Goal: Communication & Community: Answer question/provide support

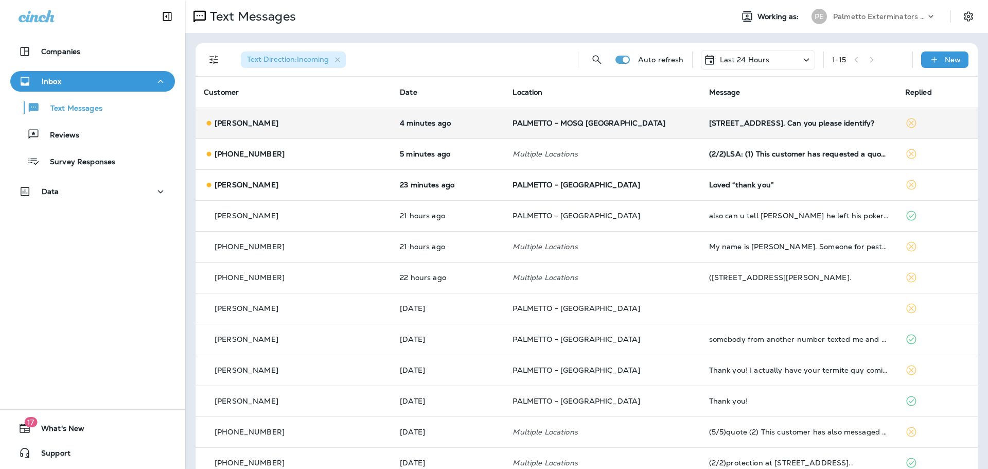
click at [268, 122] on p "[PERSON_NAME]" at bounding box center [247, 123] width 64 height 8
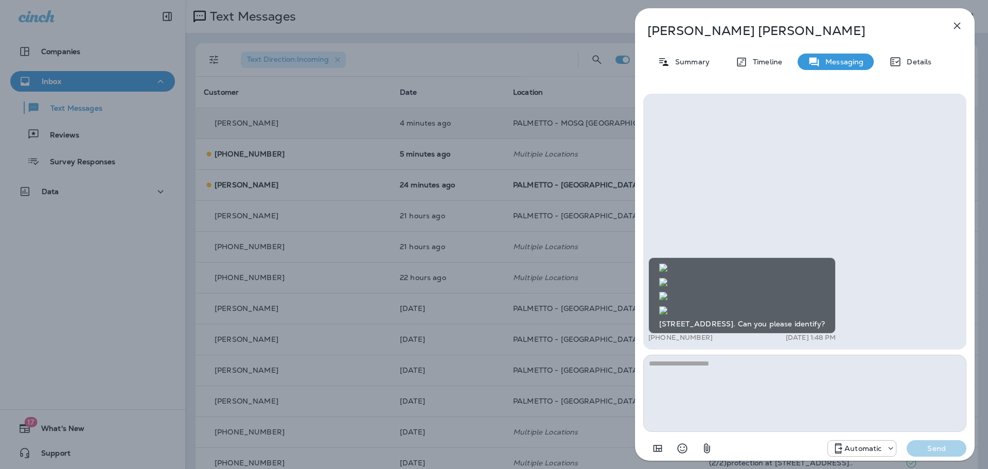
click at [668, 306] on img at bounding box center [663, 310] width 8 height 8
click at [668, 264] on img at bounding box center [663, 268] width 8 height 8
click at [668, 300] on img at bounding box center [663, 296] width 8 height 8
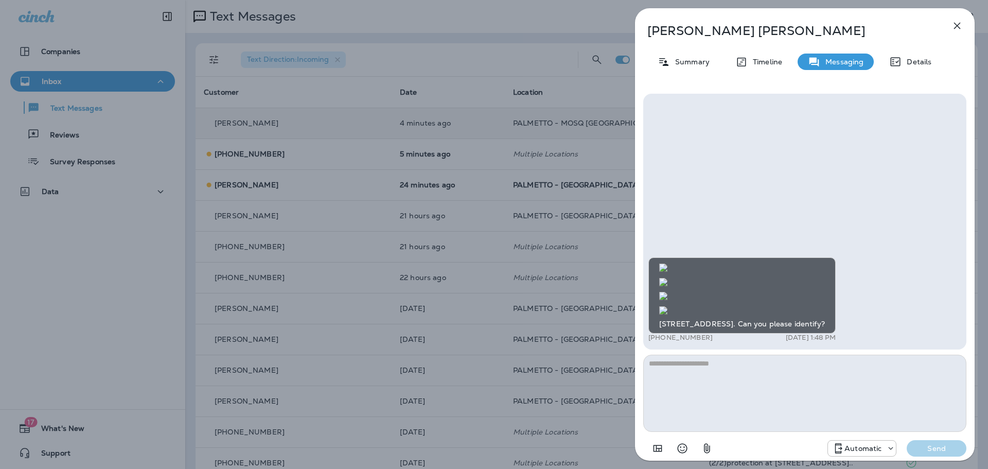
scroll to position [0, 0]
click at [668, 306] on img at bounding box center [663, 310] width 8 height 8
click at [700, 359] on textarea at bounding box center [804, 393] width 323 height 77
type textarea "**********"
click at [939, 448] on p "Send" at bounding box center [936, 448] width 43 height 9
